Goal: Navigation & Orientation: Find specific page/section

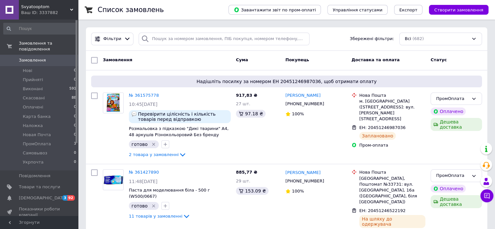
click at [45, 10] on div "Ваш ID: 3337882" at bounding box center [49, 13] width 57 height 6
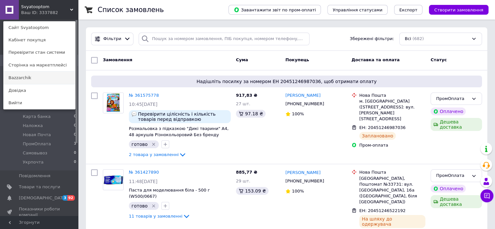
click at [34, 76] on link "Bazzarchik" at bounding box center [40, 78] width 72 height 12
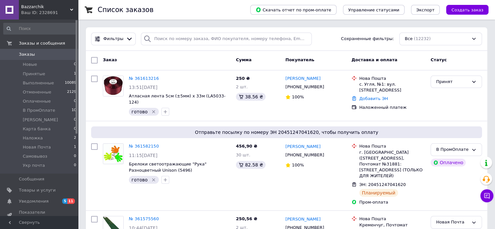
click at [31, 11] on div "Ваш ID: 2328691" at bounding box center [49, 13] width 57 height 6
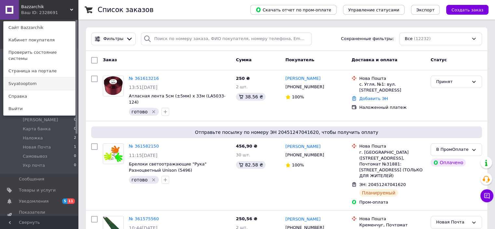
click at [34, 77] on link "Svyatooptom" at bounding box center [40, 83] width 72 height 12
